Goal: Transaction & Acquisition: Obtain resource

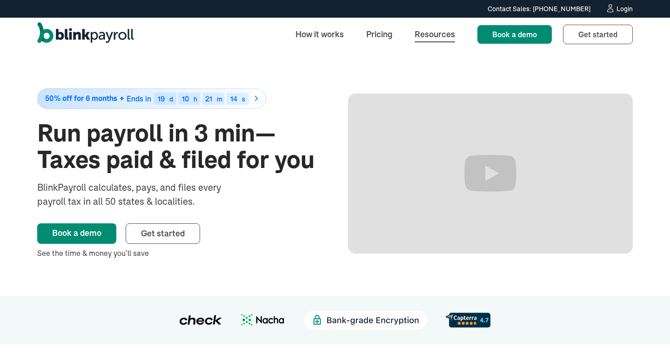
click at [445, 35] on link "Resources" at bounding box center [434, 34] width 55 height 20
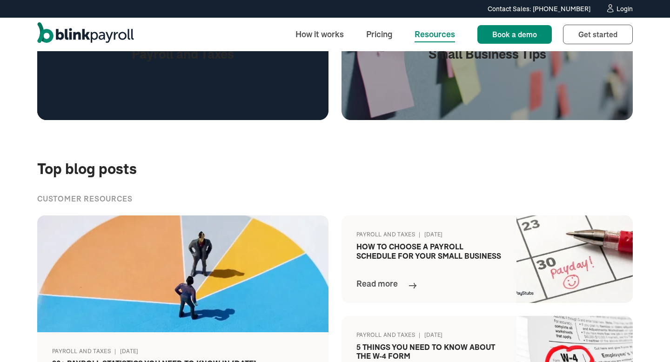
scroll to position [497, 0]
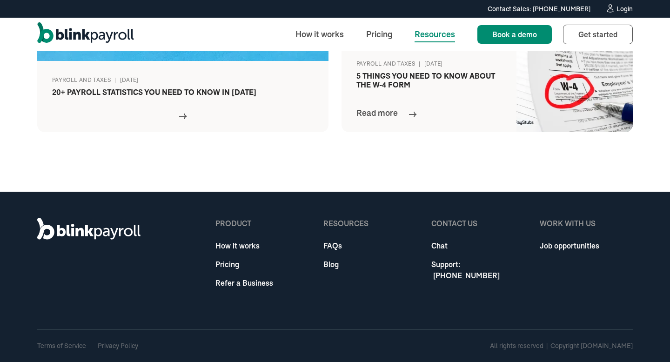
click at [250, 292] on div "product How it works Pricing Refer a Business" at bounding box center [244, 257] width 58 height 78
click at [249, 286] on link "Refer a Business" at bounding box center [244, 282] width 58 height 11
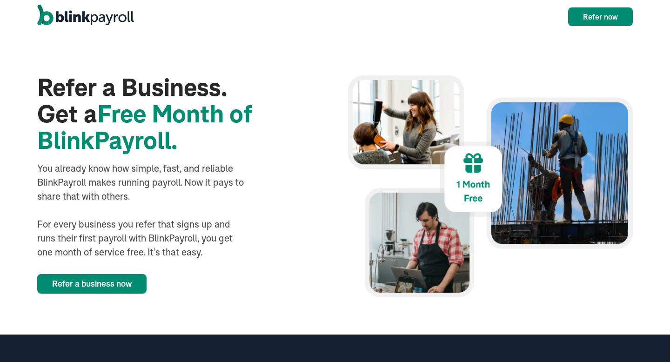
scroll to position [60, 0]
